Goal: Task Accomplishment & Management: Use online tool/utility

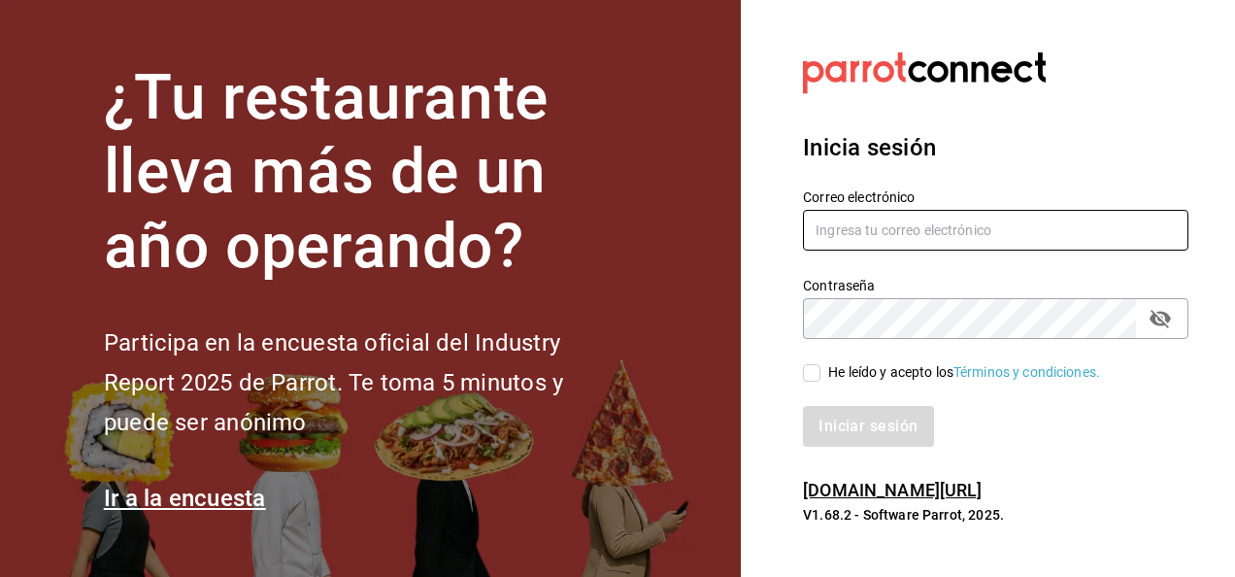
type input "[PERSON_NAME][EMAIL_ADDRESS][PERSON_NAME][DOMAIN_NAME]"
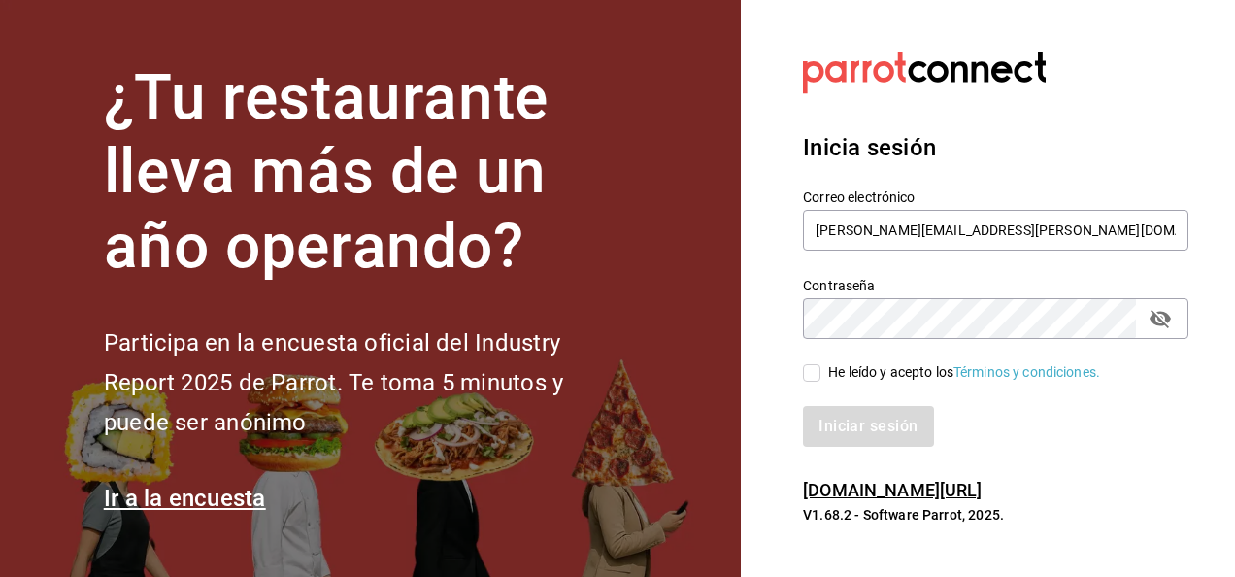
click at [820, 374] on input "He leído y acepto los Términos y condiciones." at bounding box center [811, 372] width 17 height 17
checkbox input "true"
click at [841, 423] on button "Iniciar sesión" at bounding box center [869, 426] width 132 height 41
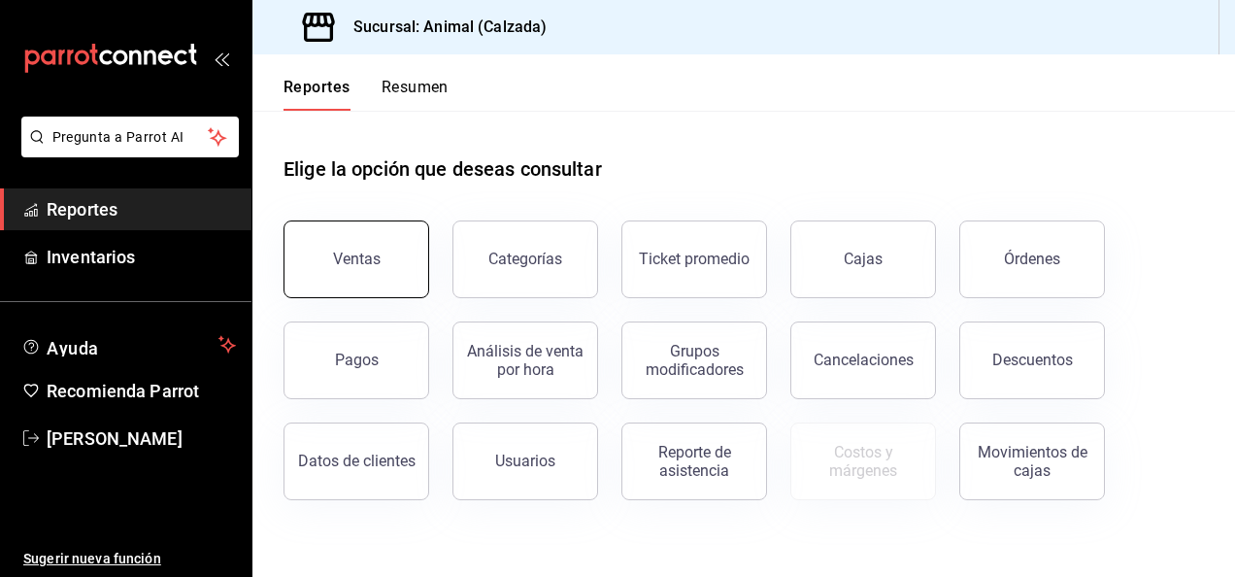
click at [353, 285] on button "Ventas" at bounding box center [357, 259] width 146 height 78
click at [353, 285] on html "Pregunta a Parrot AI Reportes Inventarios Ayuda Recomienda Parrot [PERSON_NAME]…" at bounding box center [617, 288] width 1235 height 577
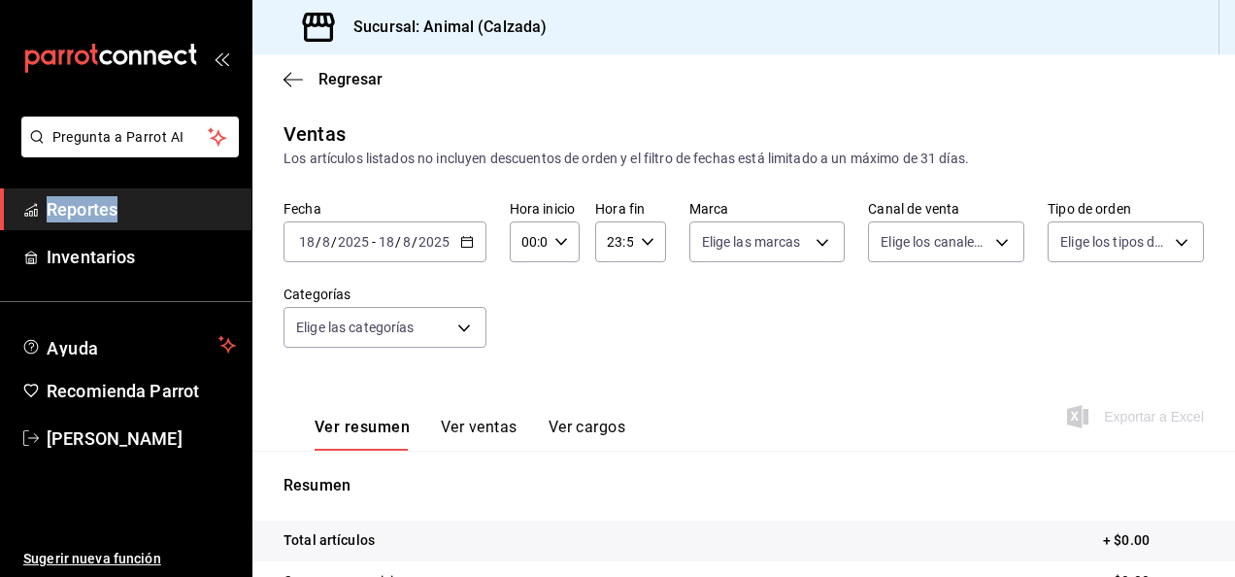
click at [466, 246] on icon "button" at bounding box center [467, 242] width 14 height 14
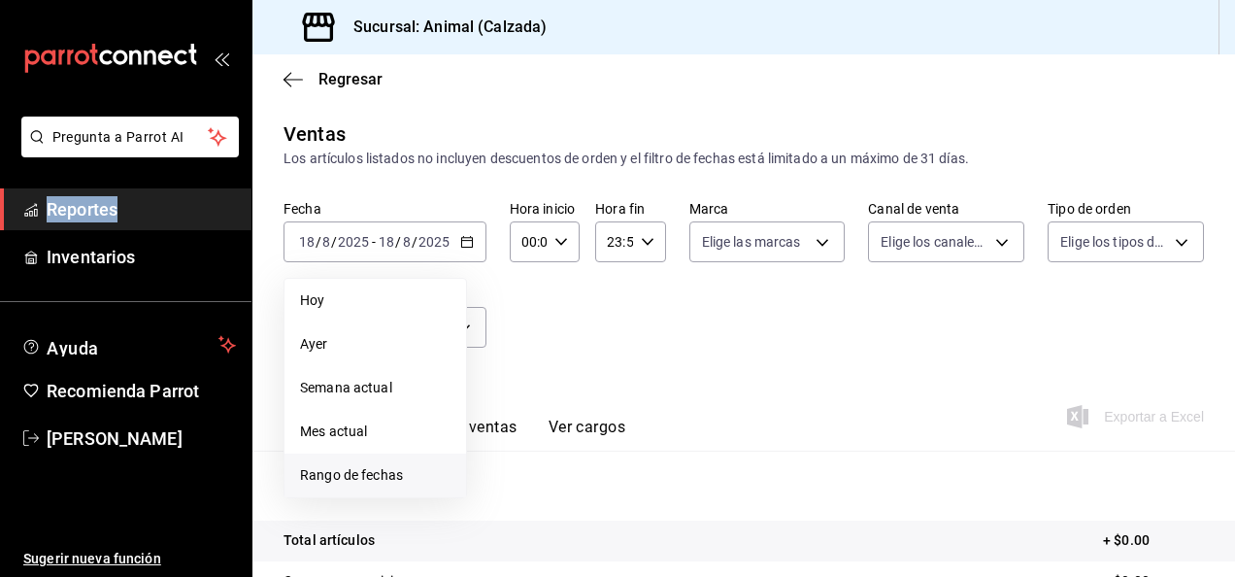
click at [388, 478] on span "Rango de fechas" at bounding box center [375, 475] width 151 height 20
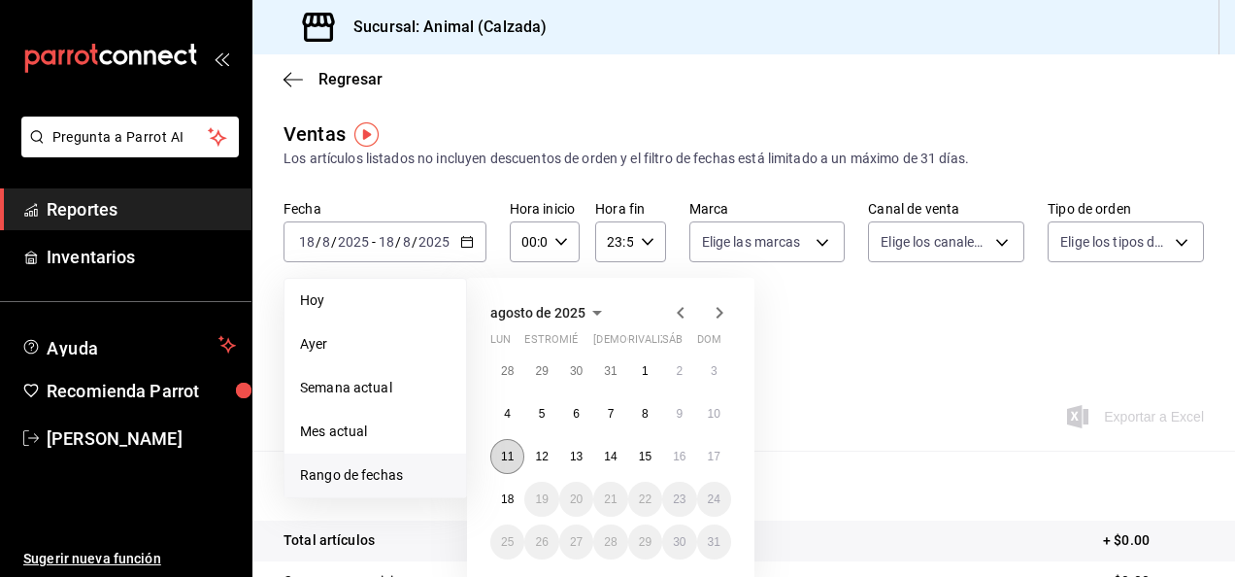
click at [508, 454] on abbr "11" at bounding box center [507, 457] width 13 height 14
click at [507, 486] on button "18" at bounding box center [507, 499] width 34 height 35
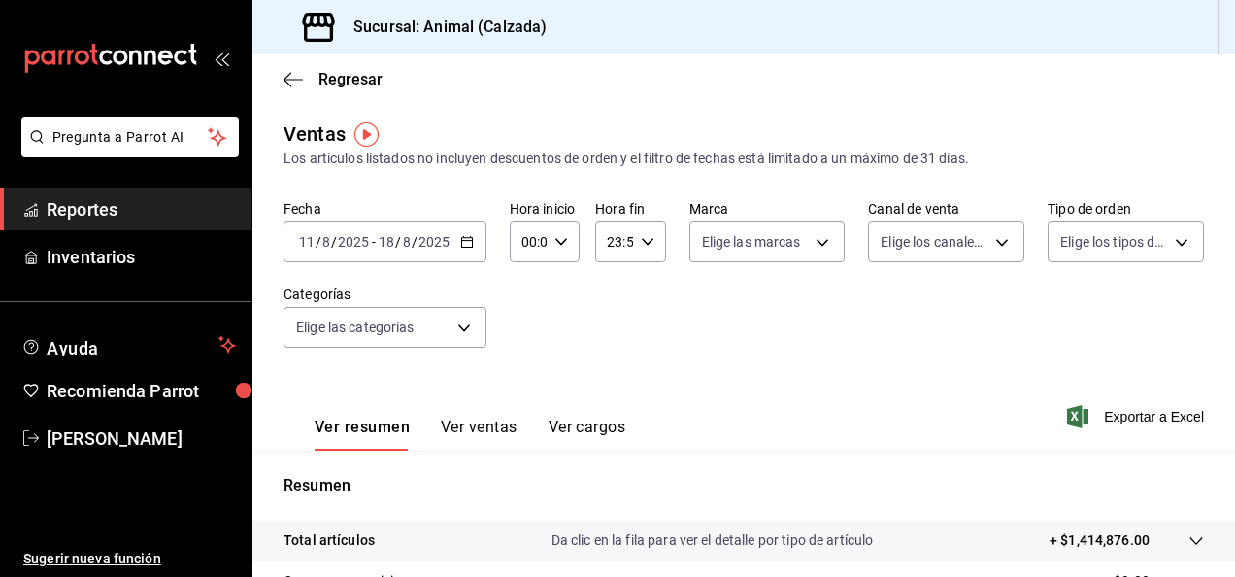
click at [562, 227] on div "00:00 Hora inicio" at bounding box center [545, 241] width 70 height 41
click at [526, 348] on span "05" at bounding box center [525, 346] width 4 height 16
type input "05:00"
click at [644, 241] on div at bounding box center [617, 288] width 1235 height 577
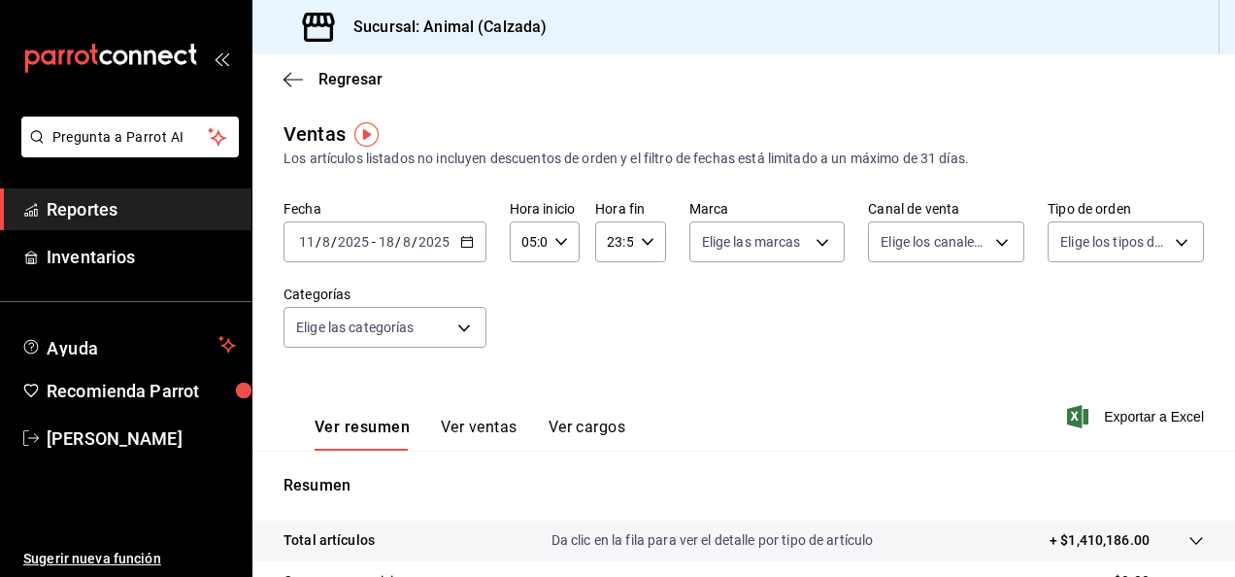
click at [644, 241] on icon "button" at bounding box center [648, 242] width 14 height 14
click at [608, 398] on button "05" at bounding box center [609, 385] width 27 height 39
click at [647, 286] on span "00" at bounding box center [645, 292] width 4 height 16
type input "05:00"
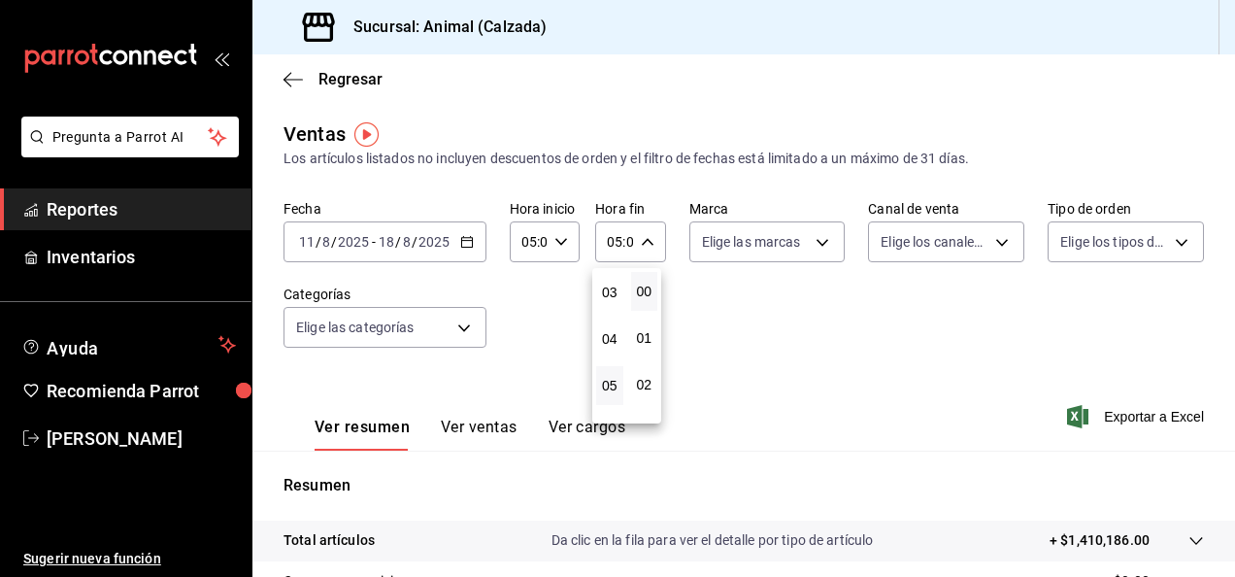
click at [815, 241] on div at bounding box center [617, 288] width 1235 height 577
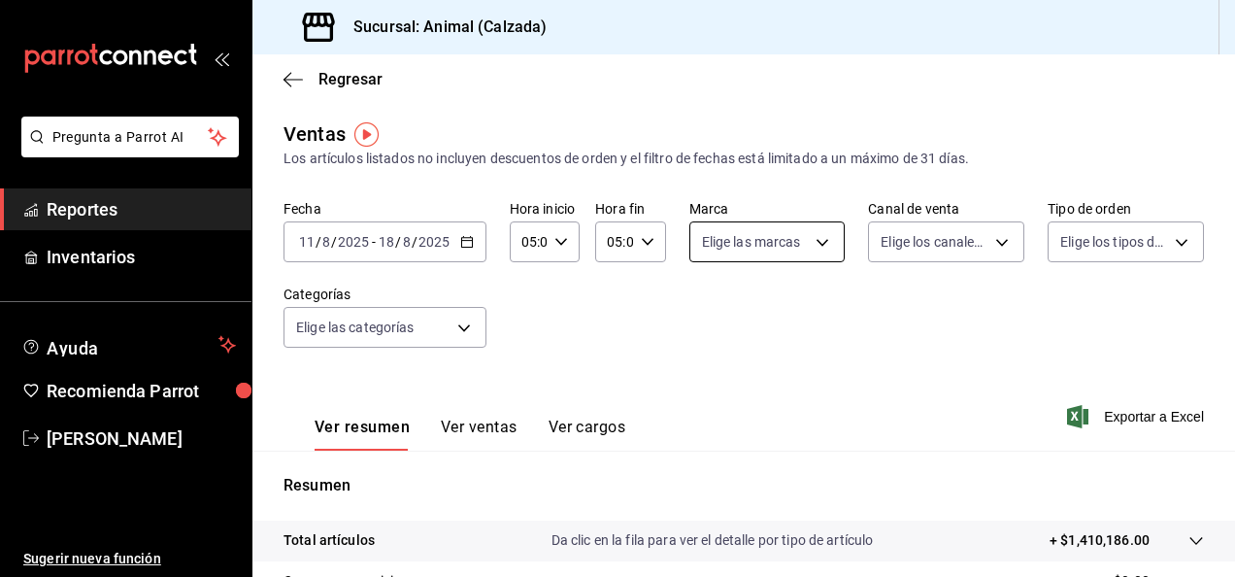
click at [818, 240] on body "Pregunta a Parrot AI Reportes Inventarios Ayuda Recomienda Parrot Luis Estrada …" at bounding box center [617, 288] width 1235 height 577
click at [701, 319] on input "checkbox" at bounding box center [704, 317] width 17 height 17
checkbox input "true"
type input "e26472f3-9262-489d-bcba-4c6b034529c7"
checkbox input "true"
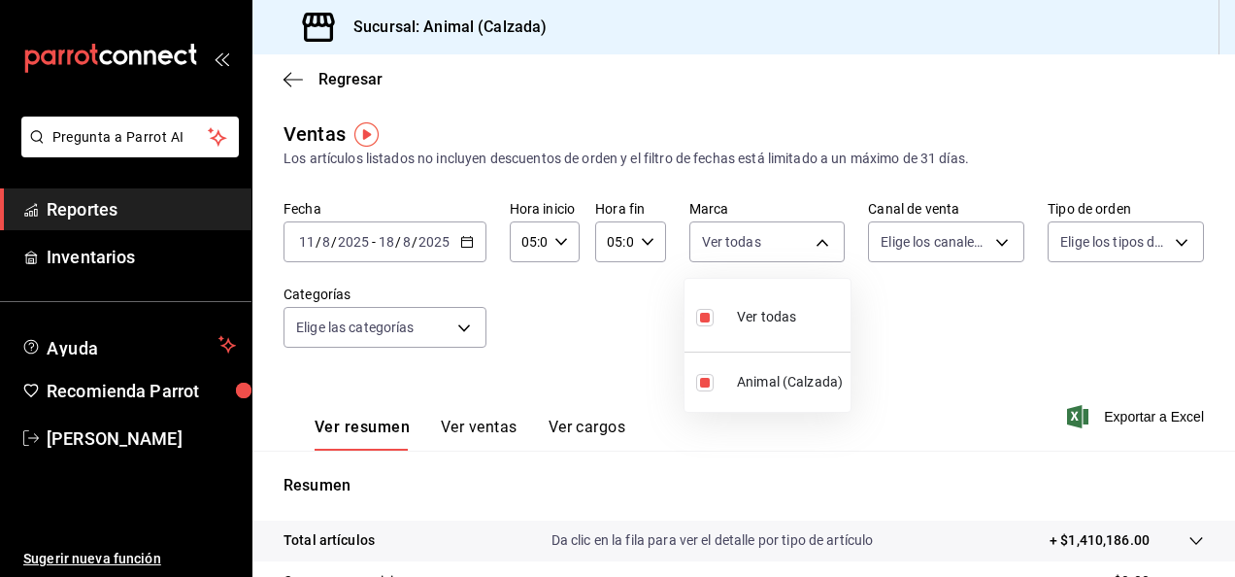
click at [994, 243] on div at bounding box center [617, 288] width 1235 height 577
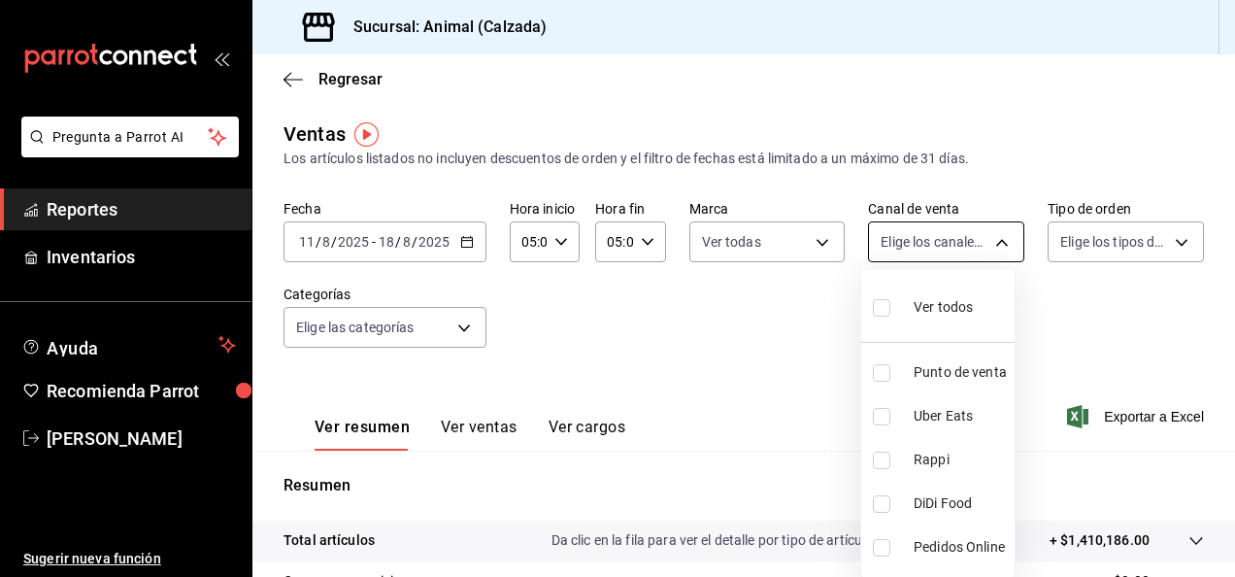
click at [992, 241] on body "Pregunta a Parrot AI Reportes Inventarios Ayuda Recomienda Parrot Luis Estrada …" at bounding box center [617, 288] width 1235 height 577
click at [886, 315] on input "checkbox" at bounding box center [881, 307] width 17 height 17
checkbox input "true"
type input "PARROT,UBER_EATS,RAPPI,DIDI_FOOD,ONLINE"
checkbox input "true"
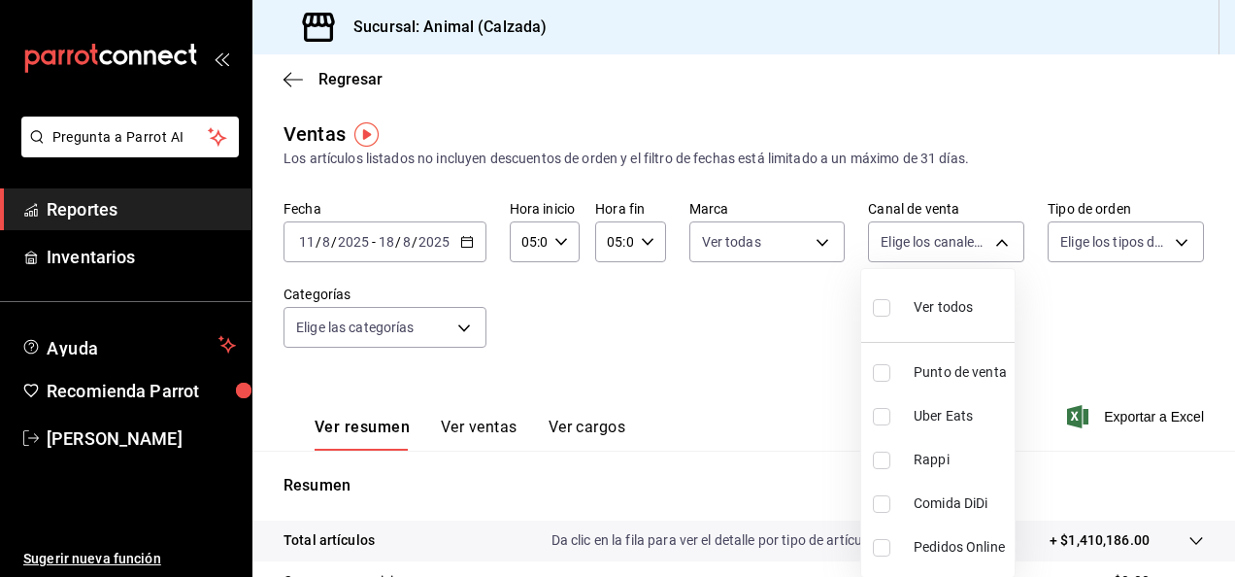
checkbox input "true"
click at [1168, 246] on div at bounding box center [617, 288] width 1235 height 577
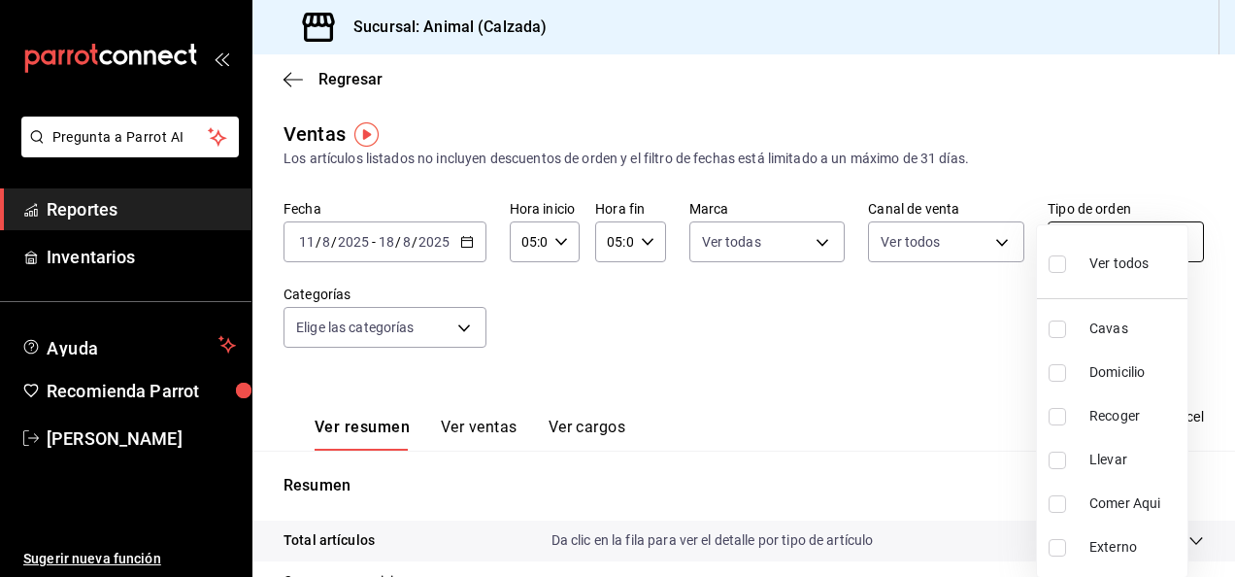
click at [1165, 241] on body "Pregunta a Parrot AI Reportes Inventarios Ayuda Recomienda Parrot Luis Estrada …" at bounding box center [617, 288] width 1235 height 577
click at [1064, 265] on input "checkbox" at bounding box center [1057, 263] width 17 height 17
checkbox input "true"
type input "588630d3-b511-4bba-a729-32472510037f,54b7ae00-ca47-4ec1-b7ff-55842c0a2b62,92293…"
checkbox input "true"
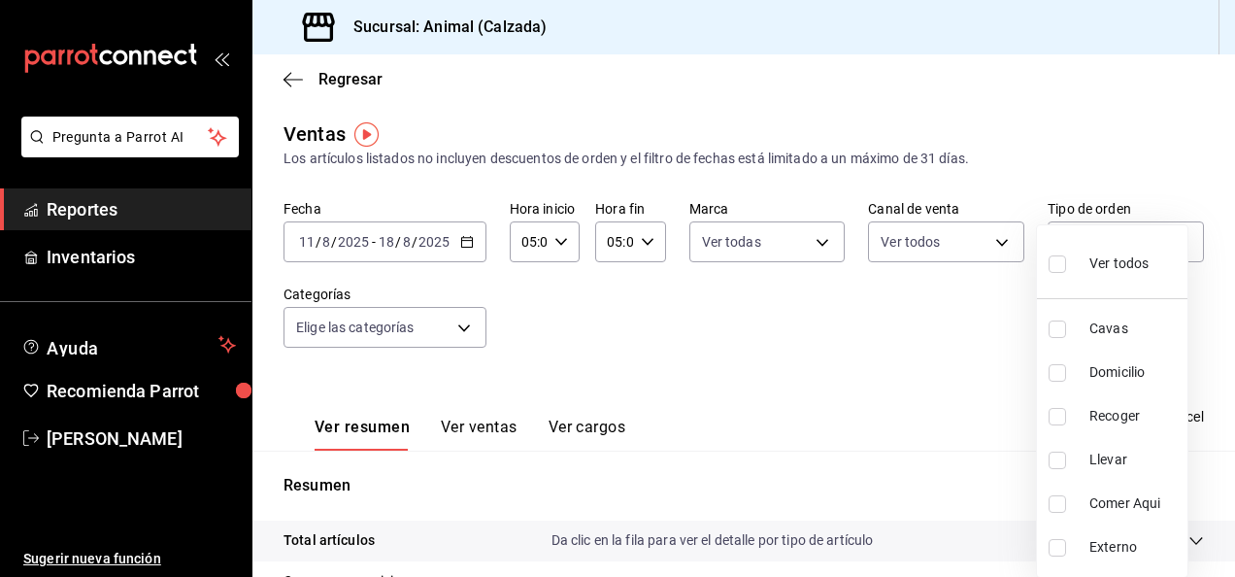
checkbox input "true"
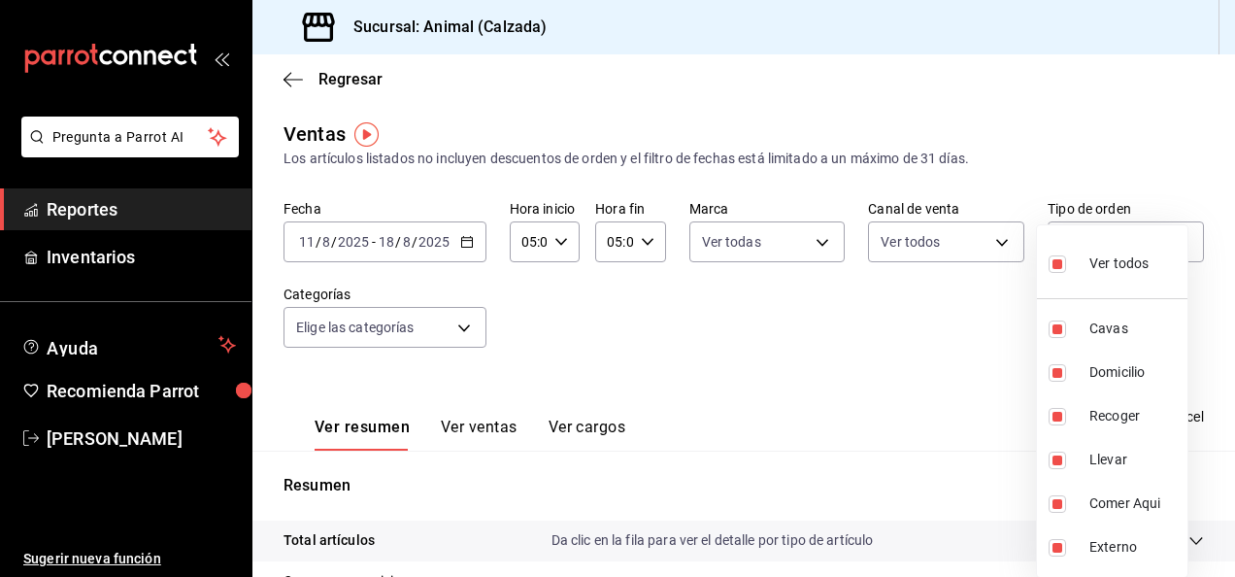
click at [460, 320] on div at bounding box center [617, 288] width 1235 height 577
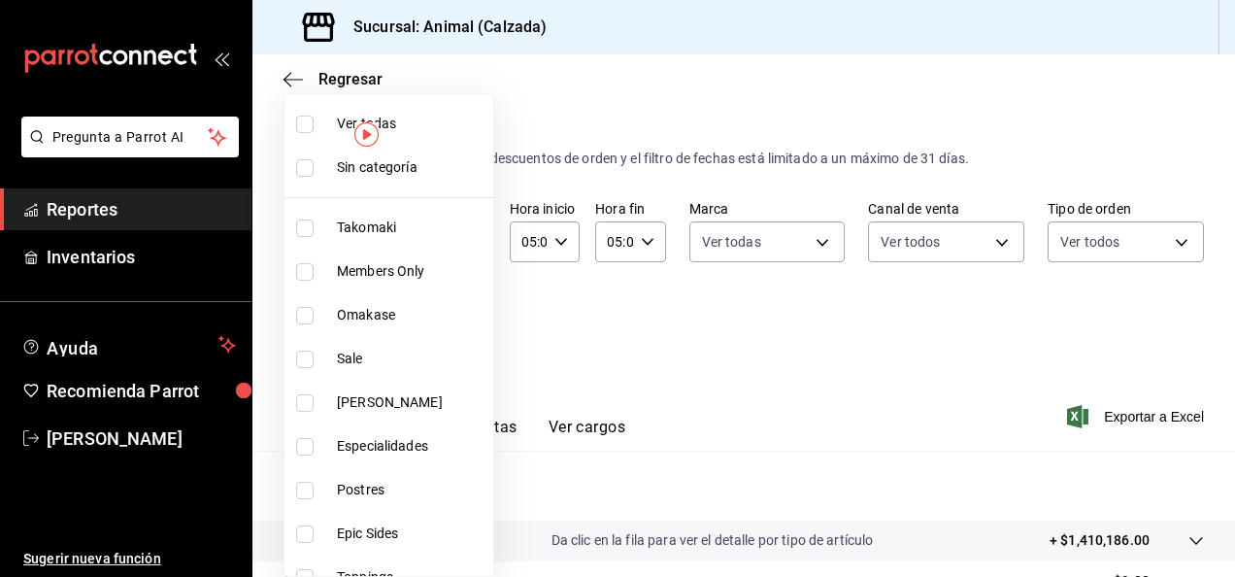
click at [460, 320] on body "Pregunta a Parrot AI Reportes Inventarios Ayuda Recomienda Parrot Luis Estrada …" at bounding box center [617, 288] width 1235 height 577
click at [310, 130] on input "checkbox" at bounding box center [304, 124] width 17 height 17
checkbox input "true"
type input "5d35a5f4-3063-4397-a550-a8f4eca83956,9bcdf976-3d2d-44f2-8aa2-d656f6bc4aaa,d84f4…"
checkbox input "true"
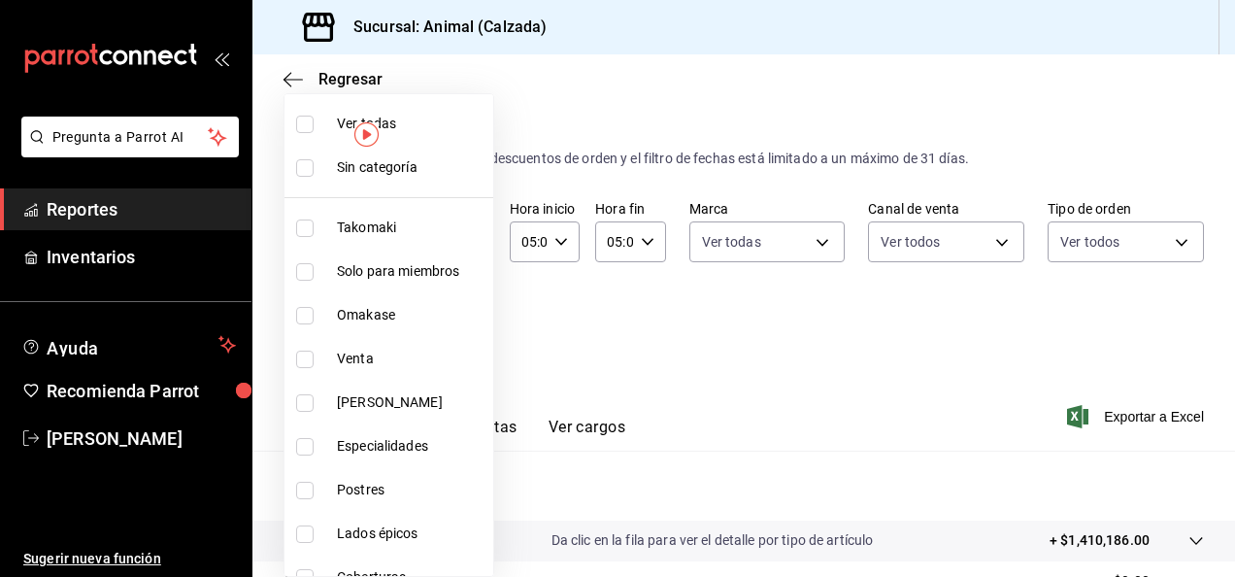
checkbox input "true"
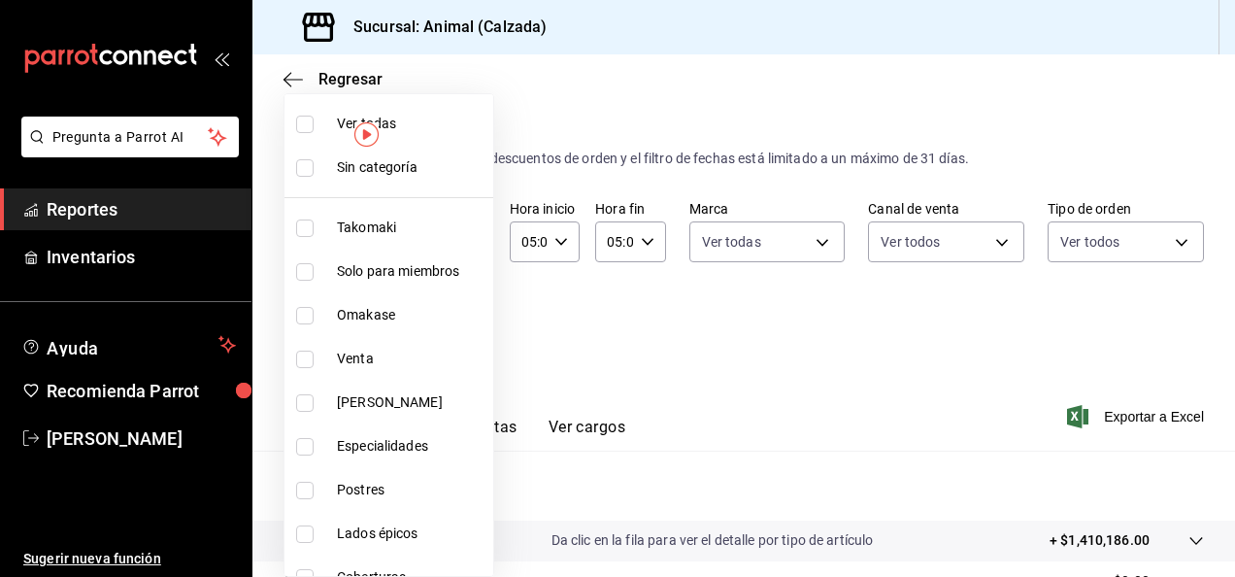
checkbox input "true"
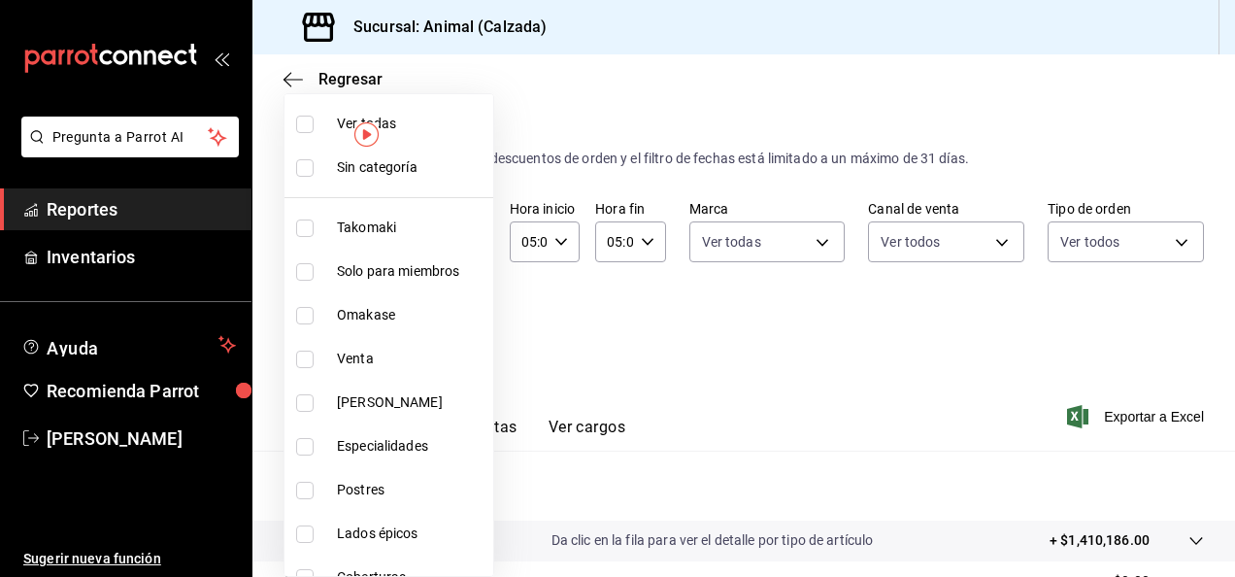
checkbox input "true"
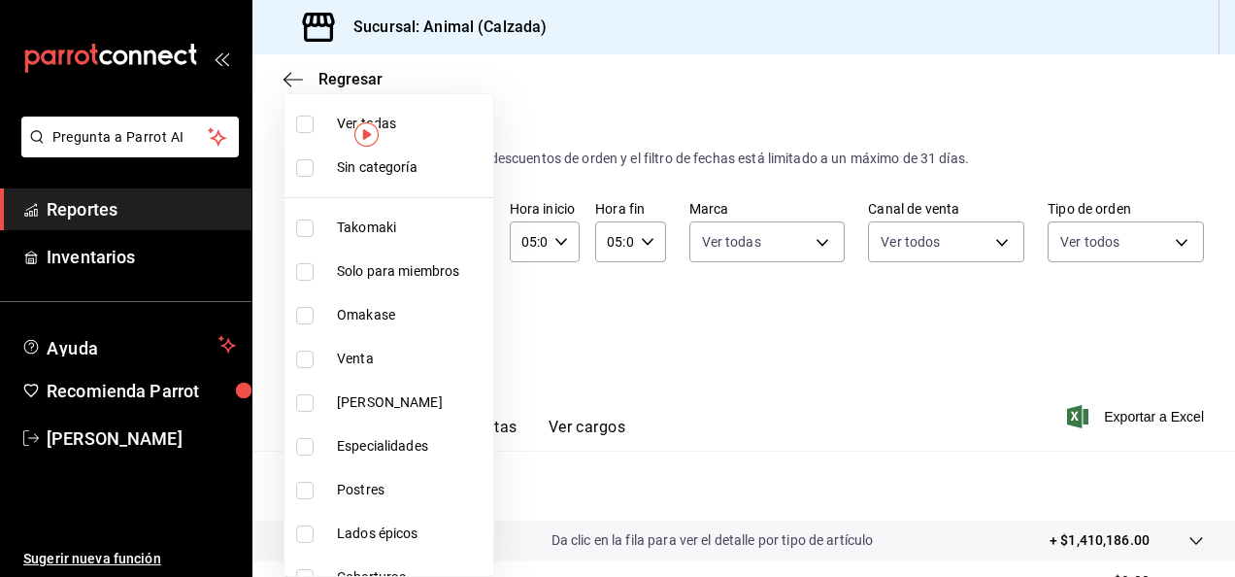
checkbox input "true"
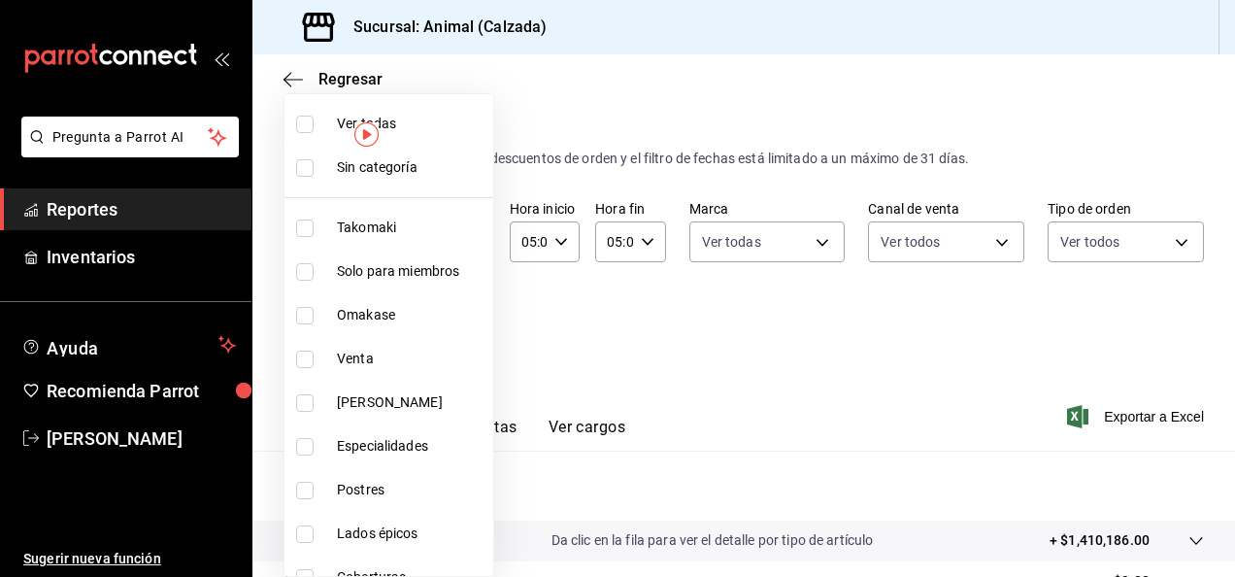
checkbox input "true"
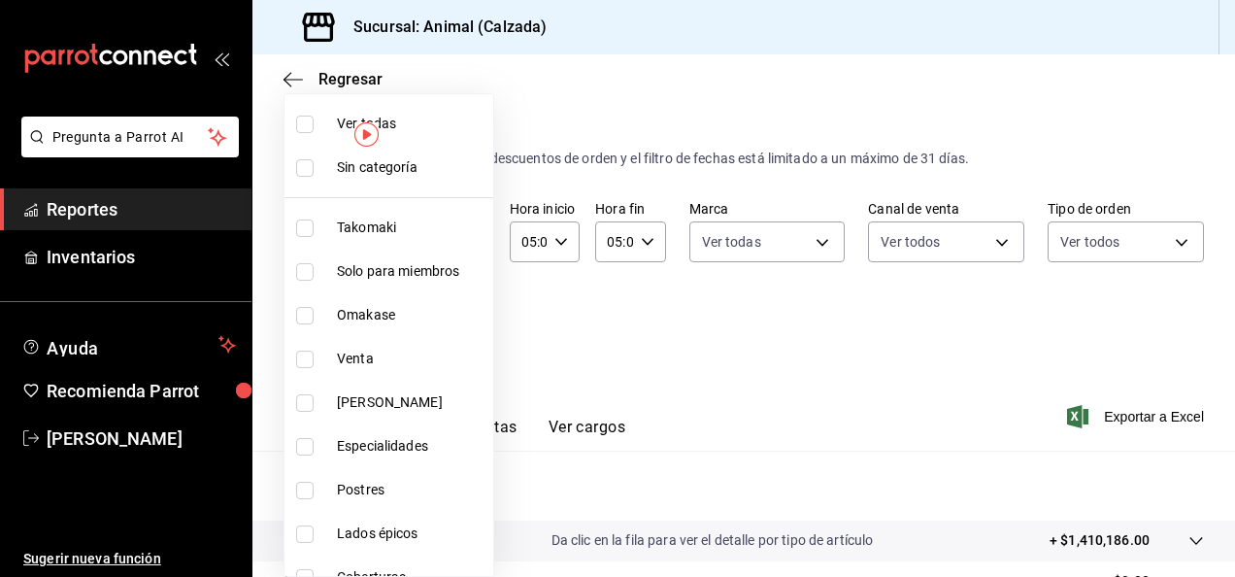
checkbox input "true"
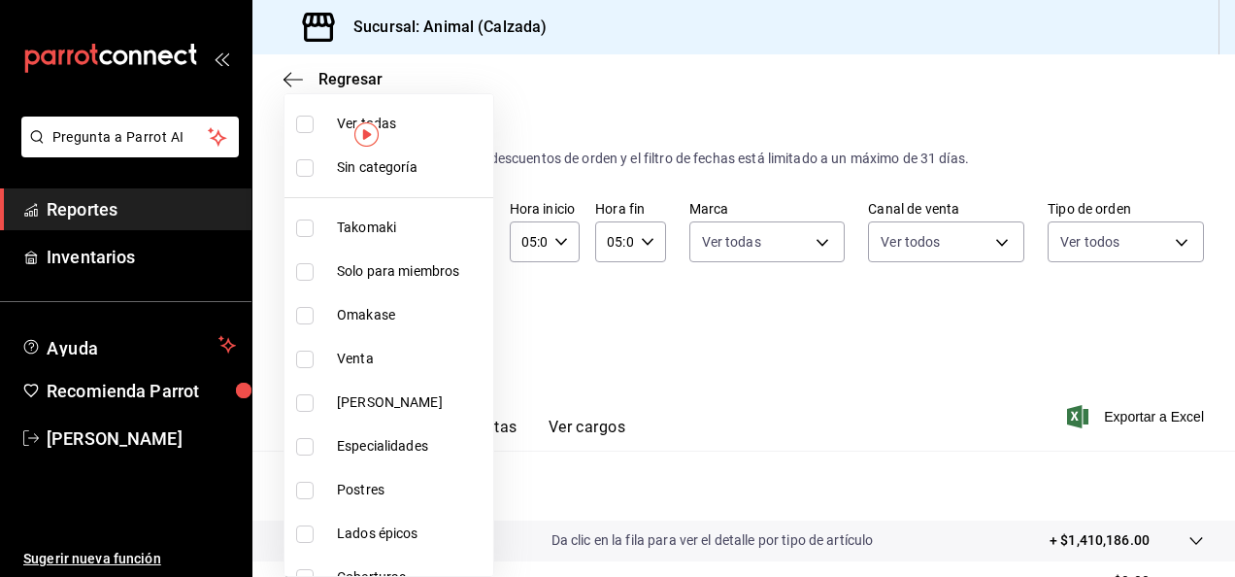
checkbox input "true"
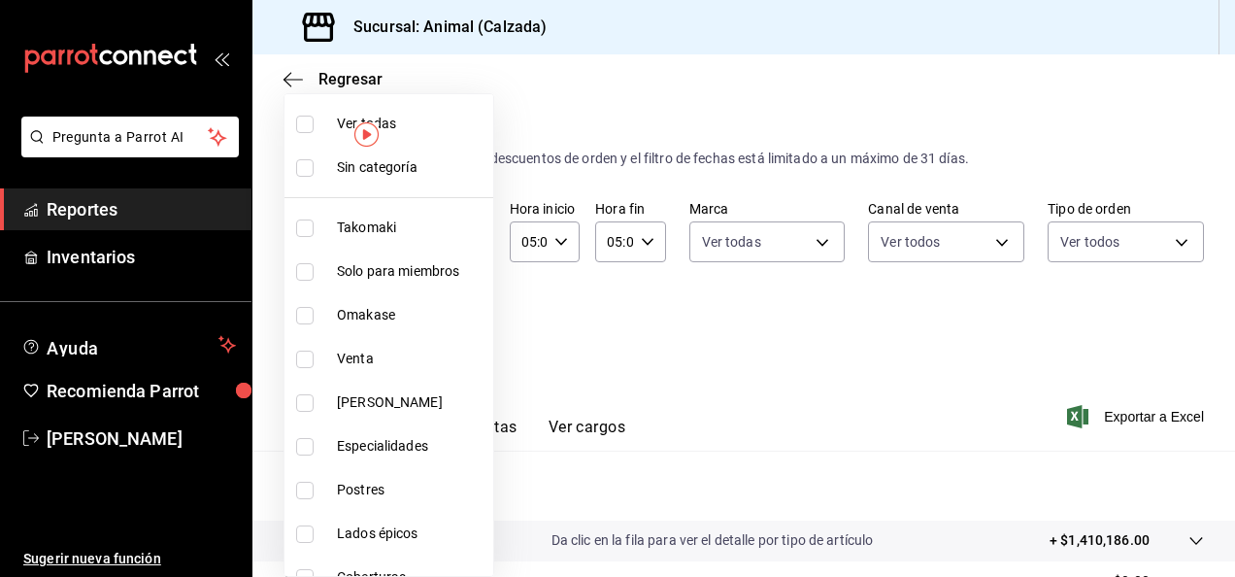
checkbox input "true"
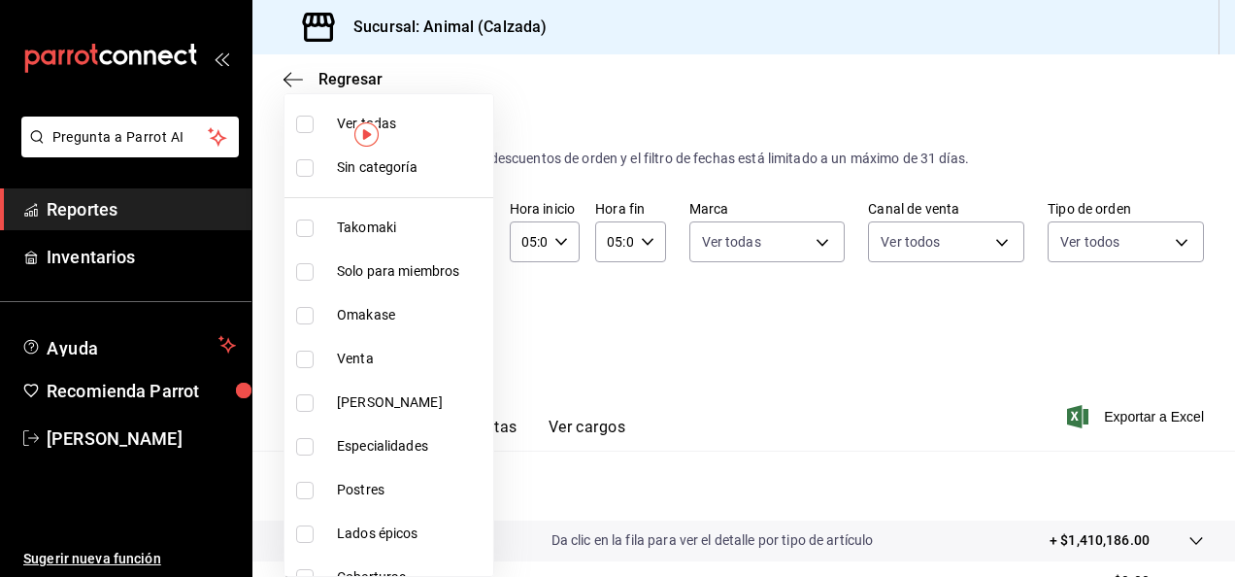
checkbox input "true"
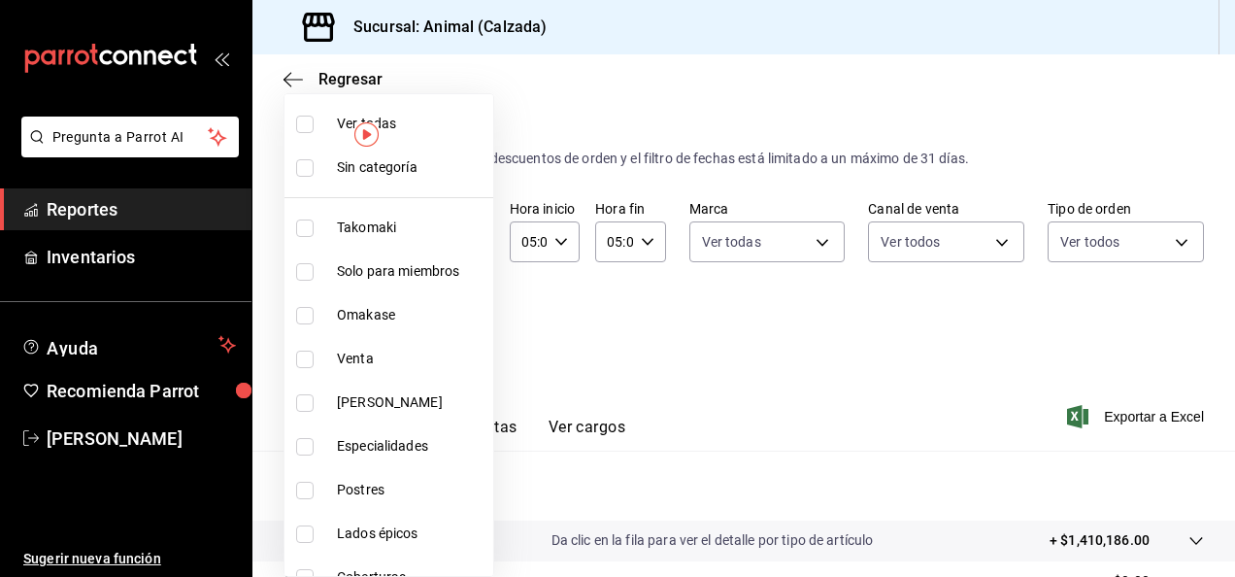
checkbox input "true"
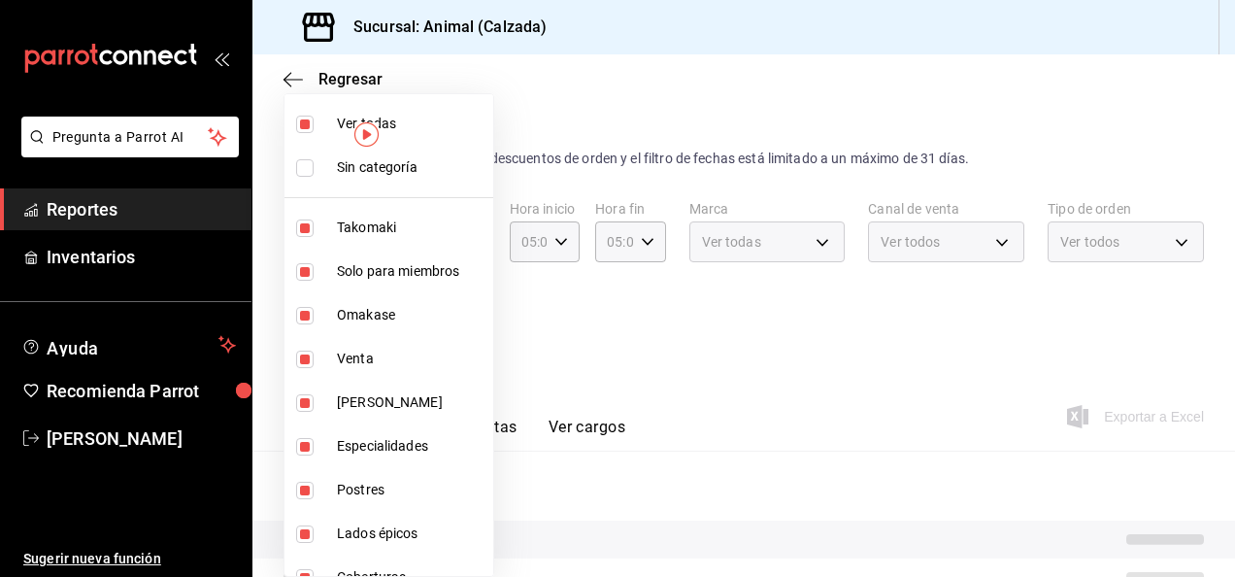
click at [936, 353] on div at bounding box center [617, 288] width 1235 height 577
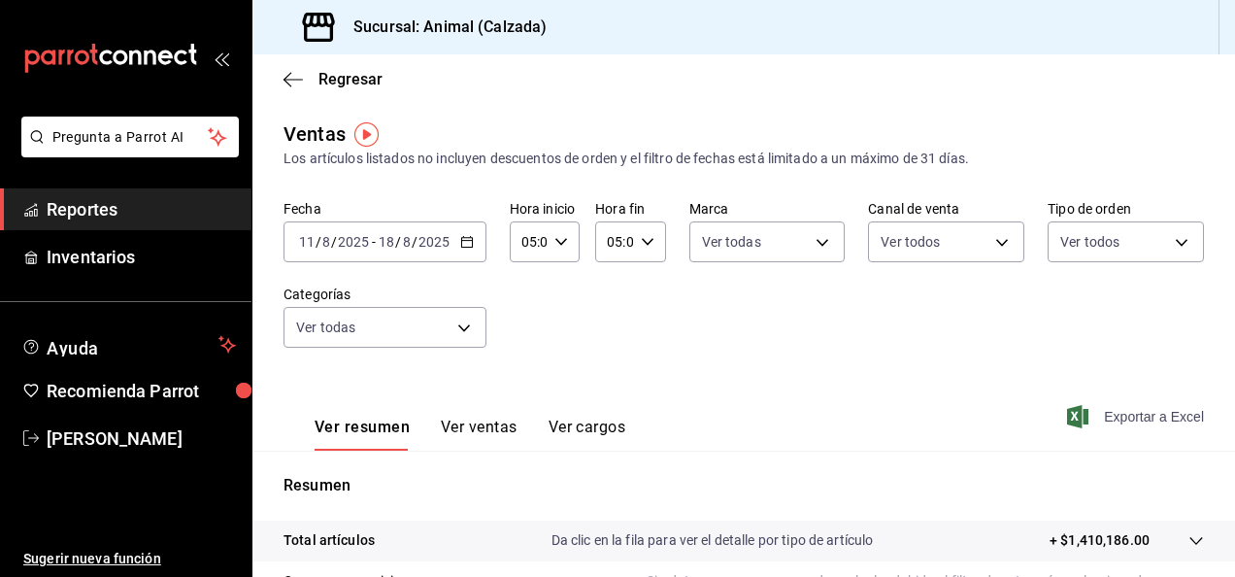
click at [1139, 414] on font "Exportar a Excel" at bounding box center [1154, 417] width 100 height 16
